Goal: Information Seeking & Learning: Stay updated

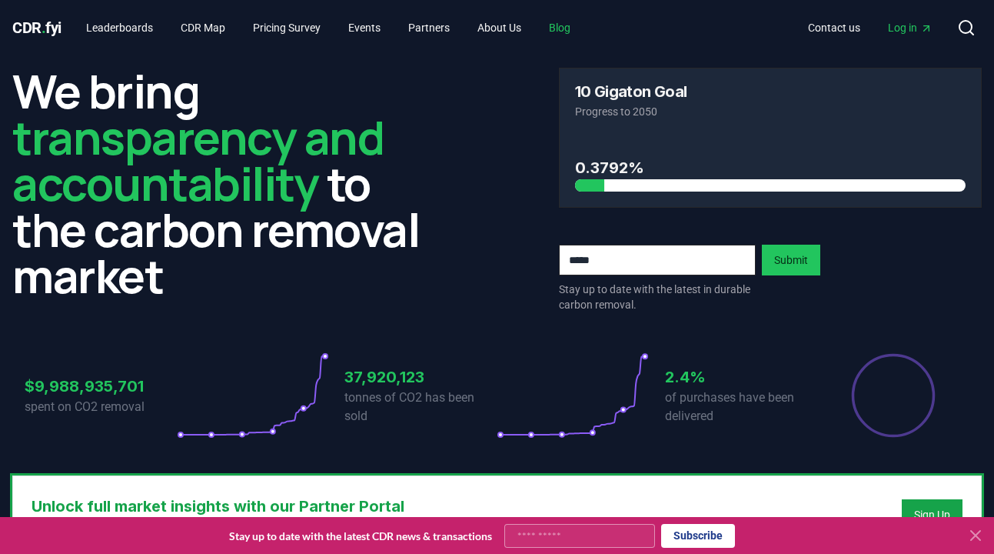
click at [583, 27] on link "Blog" at bounding box center [560, 28] width 46 height 28
click at [981, 537] on icon at bounding box center [976, 535] width 18 height 18
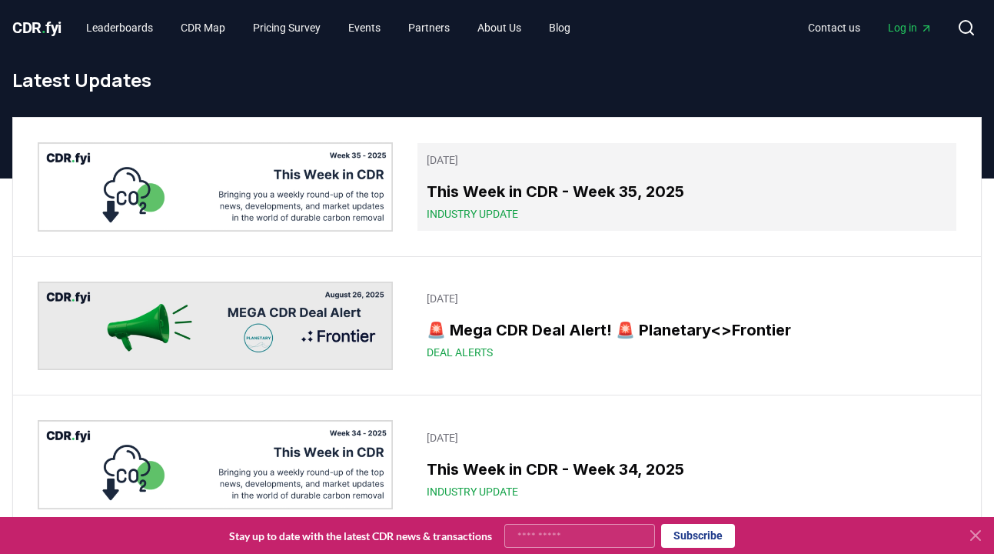
click at [476, 211] on span "Industry Update" at bounding box center [473, 213] width 92 height 15
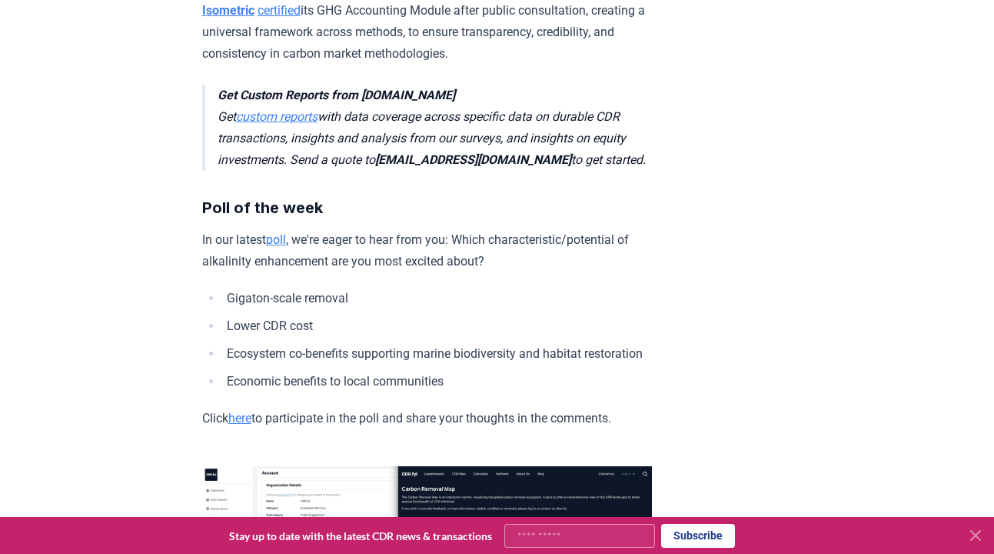
scroll to position [4502, 0]
